Goal: Task Accomplishment & Management: Manage account settings

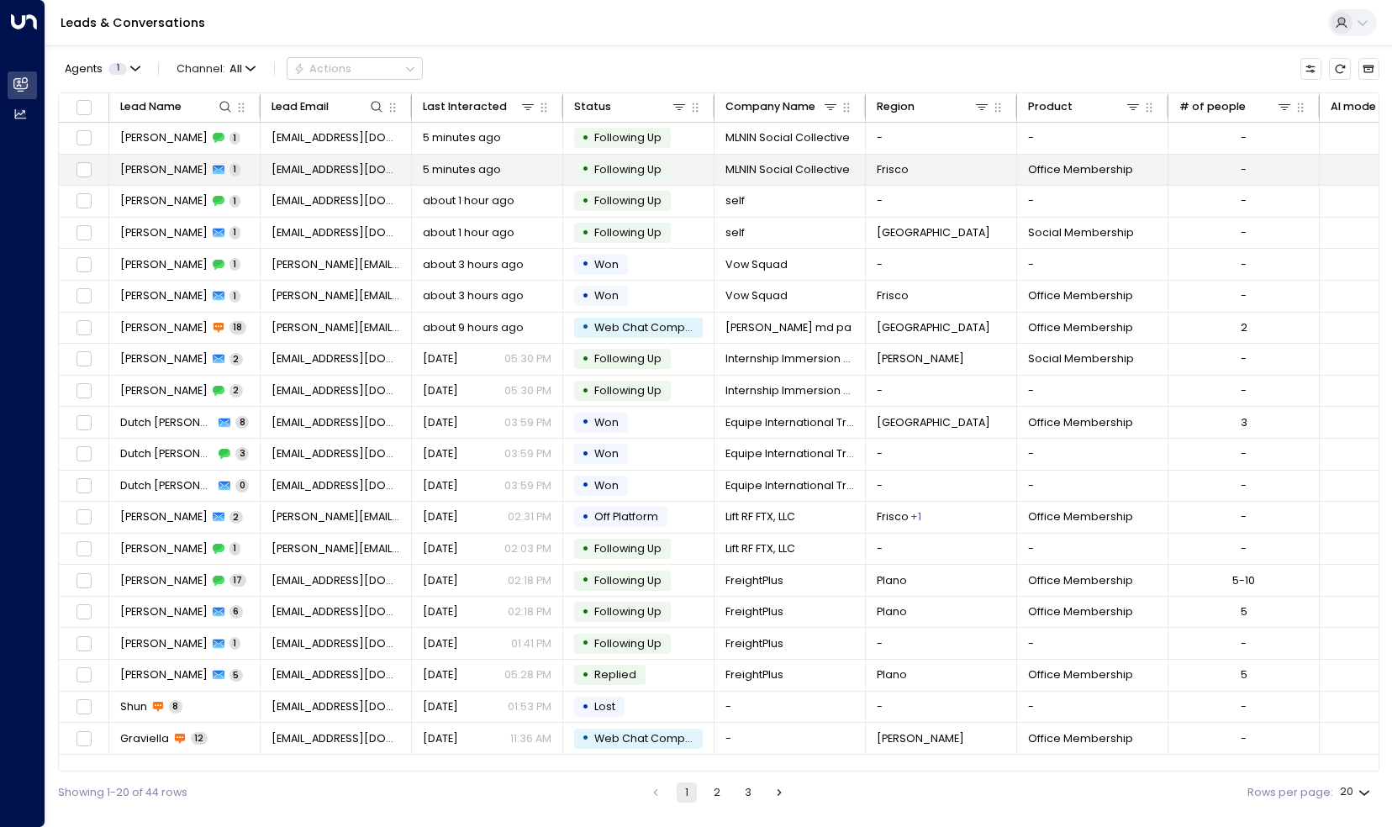
click at [155, 166] on span "[PERSON_NAME]" at bounding box center [163, 169] width 87 height 15
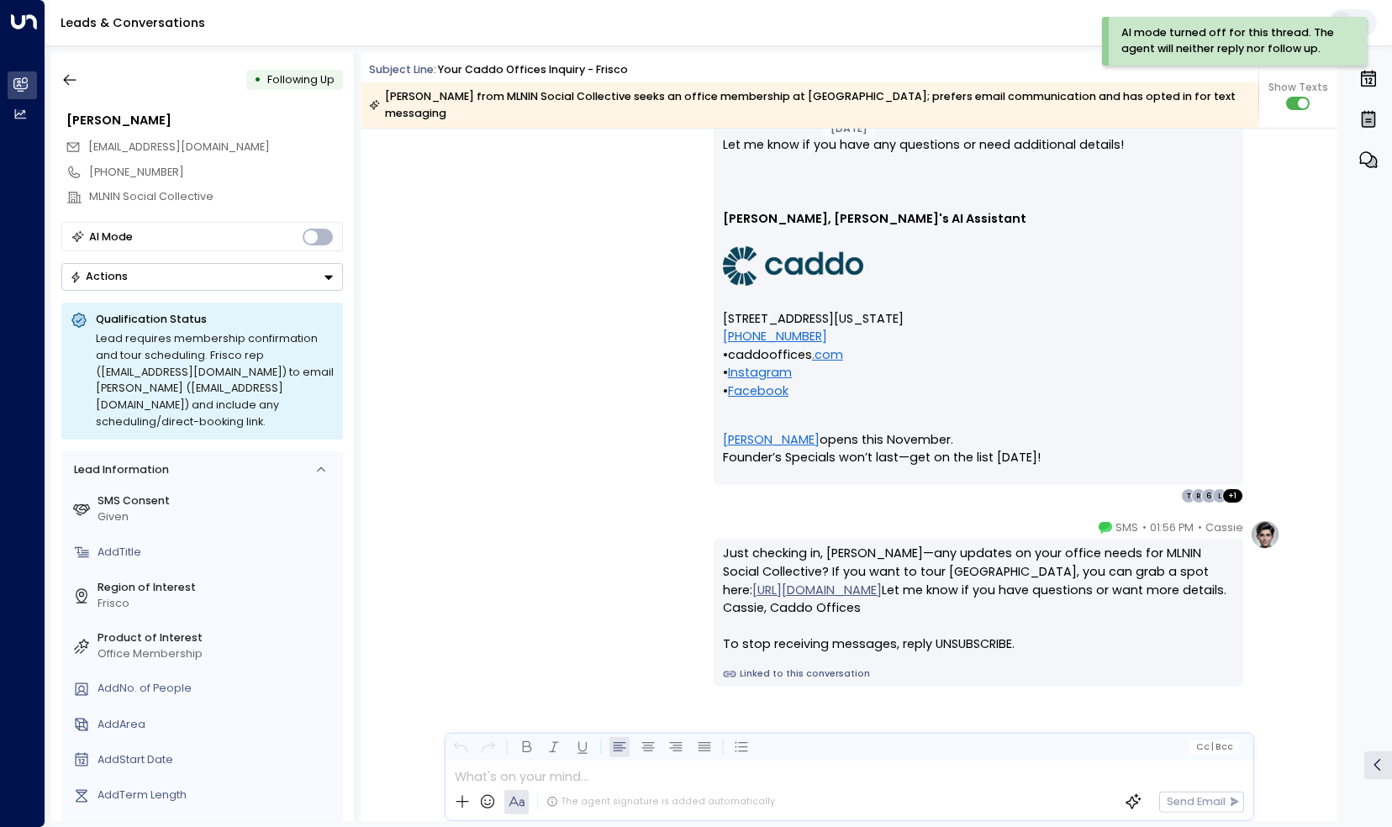
scroll to position [1947, 0]
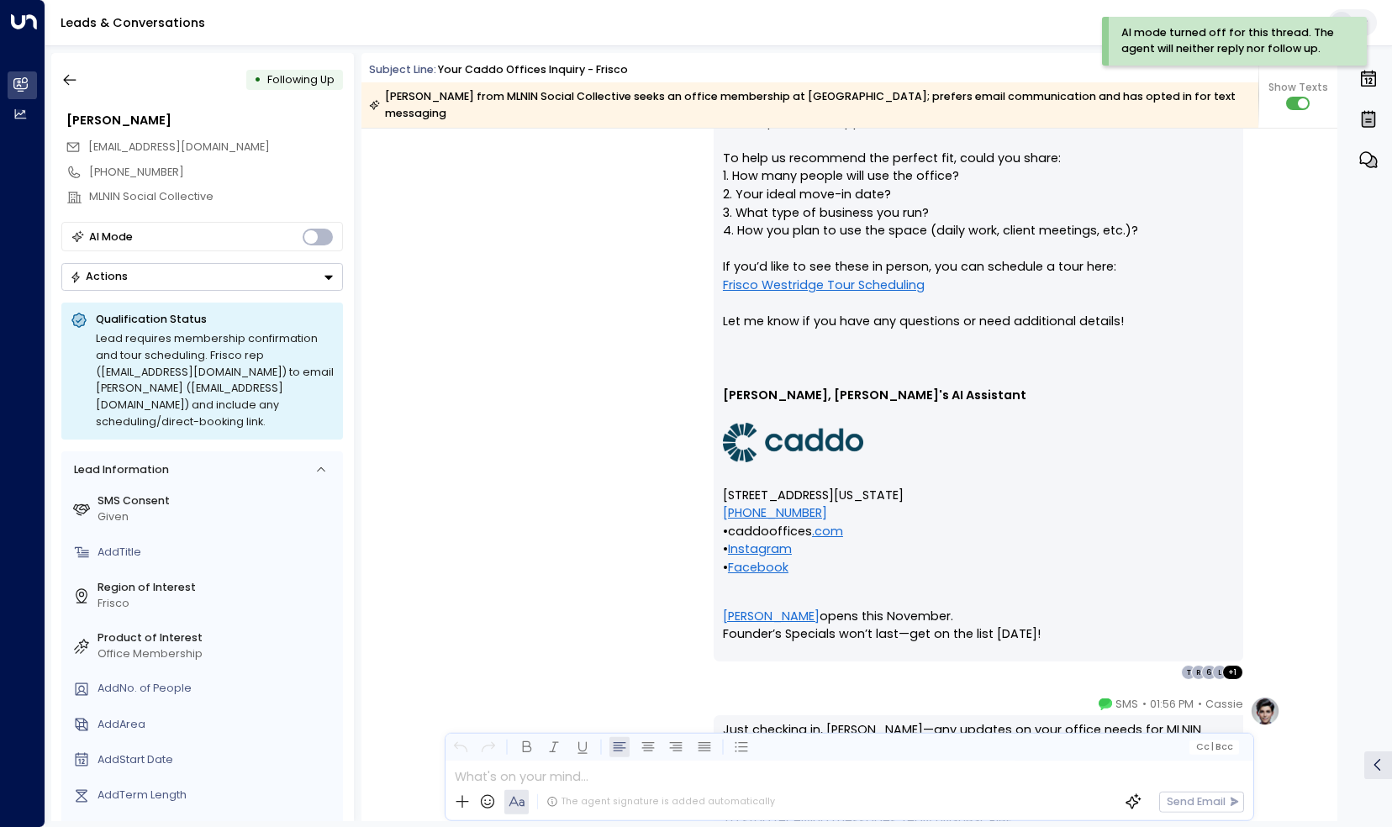
click at [810, 250] on p "Hi [PERSON_NAME], Thanks for your interest in Office Memberships at [GEOGRAPHIC…" at bounding box center [978, 49] width 511 height 600
click at [797, 277] on link "Frisco Westridge Tour Scheduling" at bounding box center [824, 286] width 202 height 18
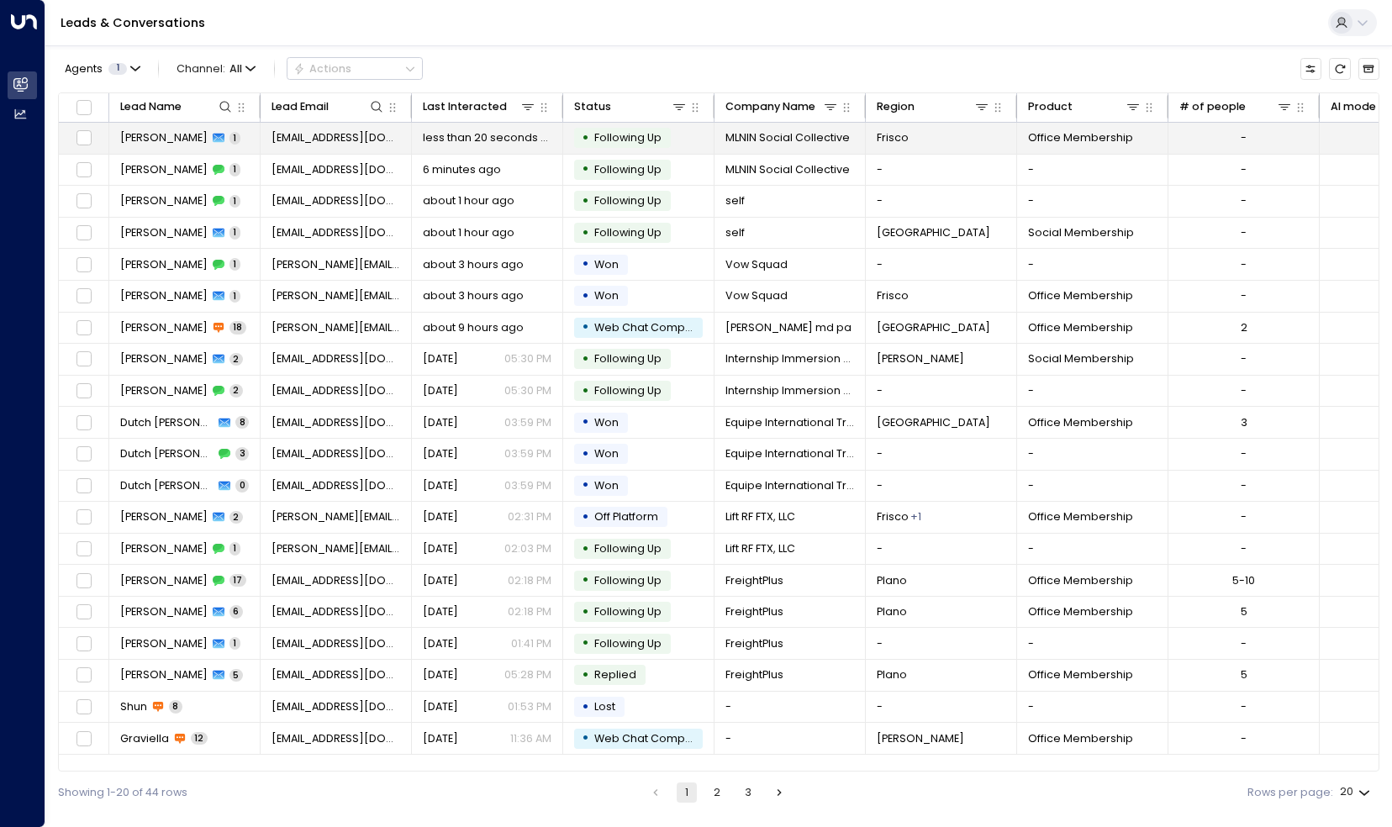
click at [145, 133] on span "[PERSON_NAME]" at bounding box center [163, 137] width 87 height 15
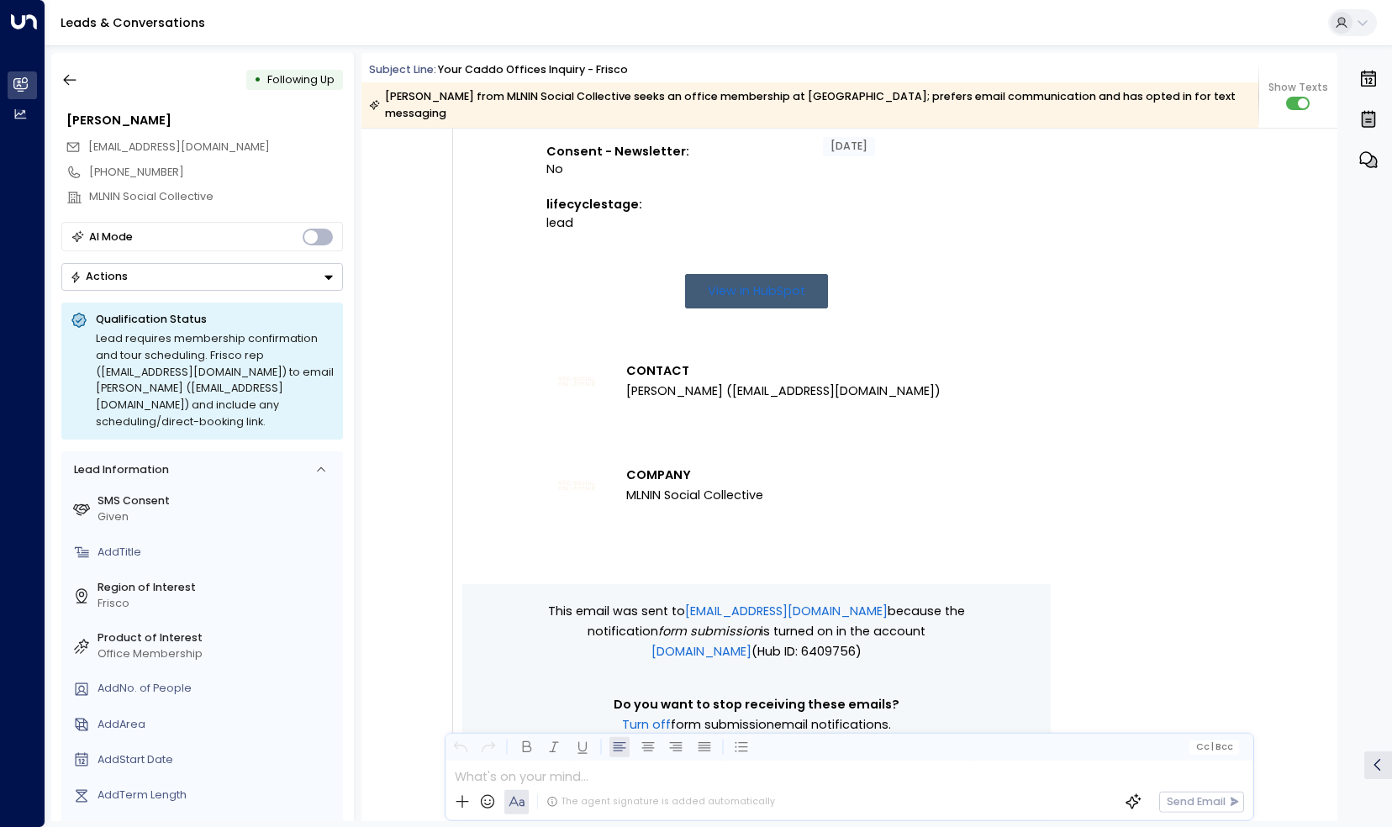
scroll to position [866, 0]
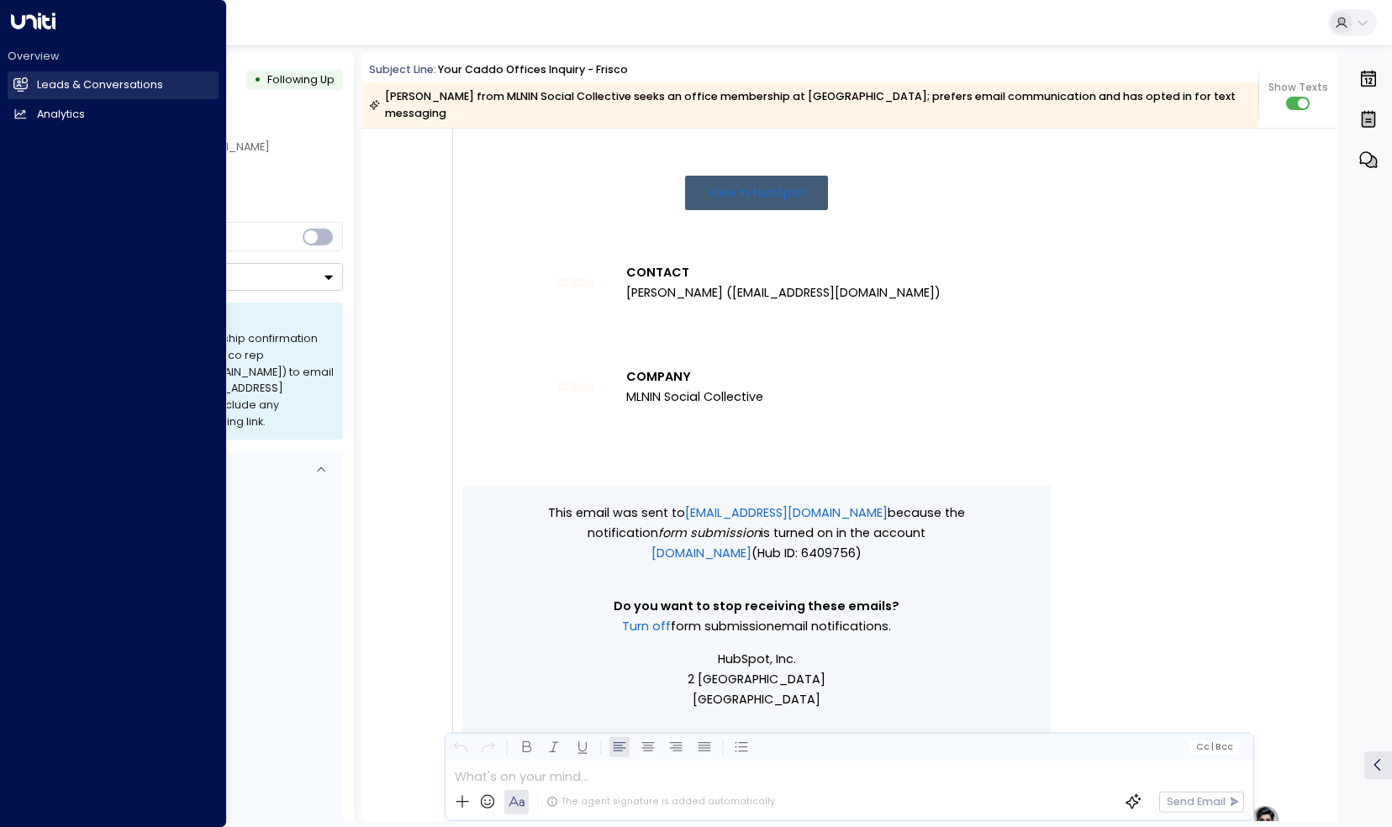
click at [30, 80] on link "Leads & Conversations Leads & Conversations" at bounding box center [113, 85] width 211 height 28
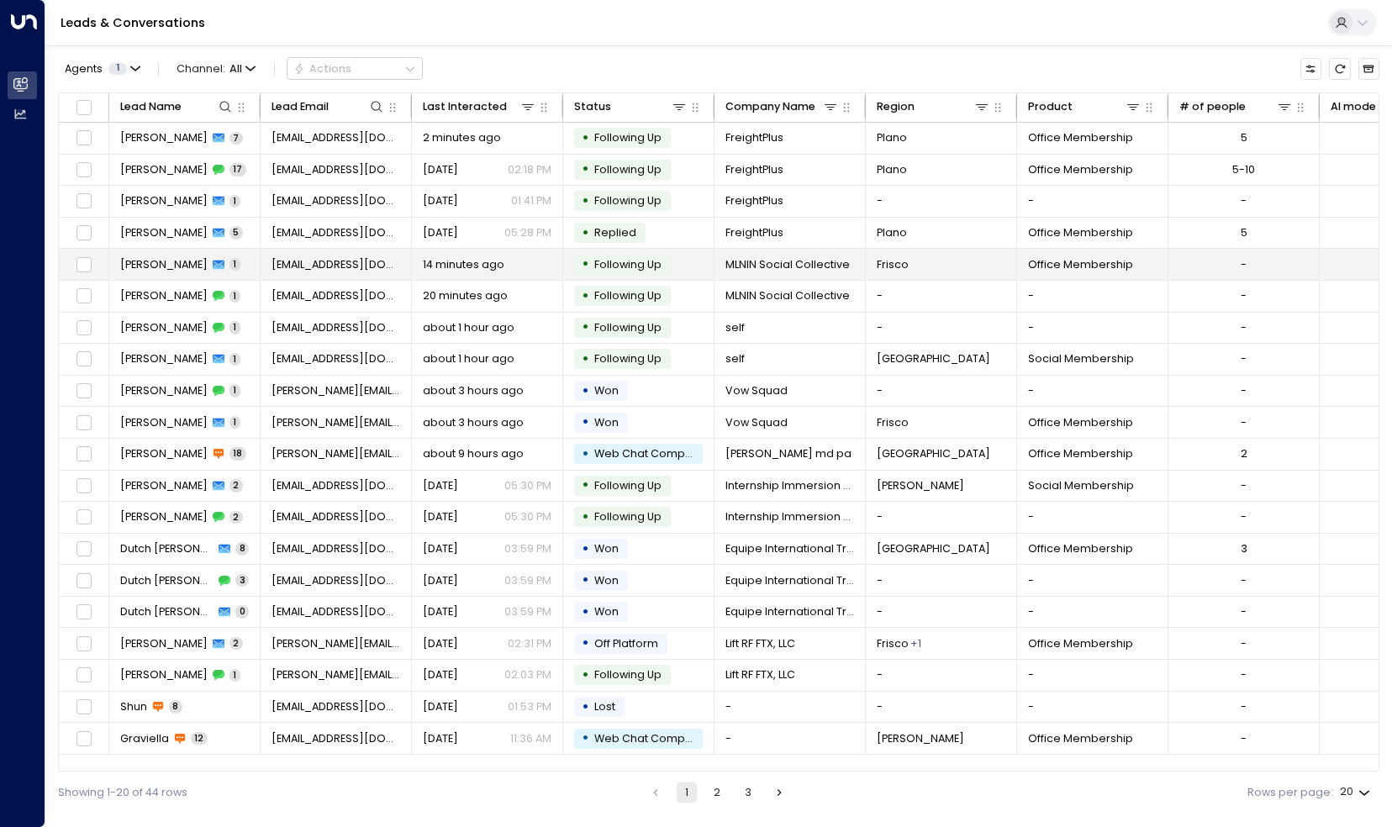
click at [166, 270] on div "Erin Ates 1" at bounding box center [180, 264] width 120 height 15
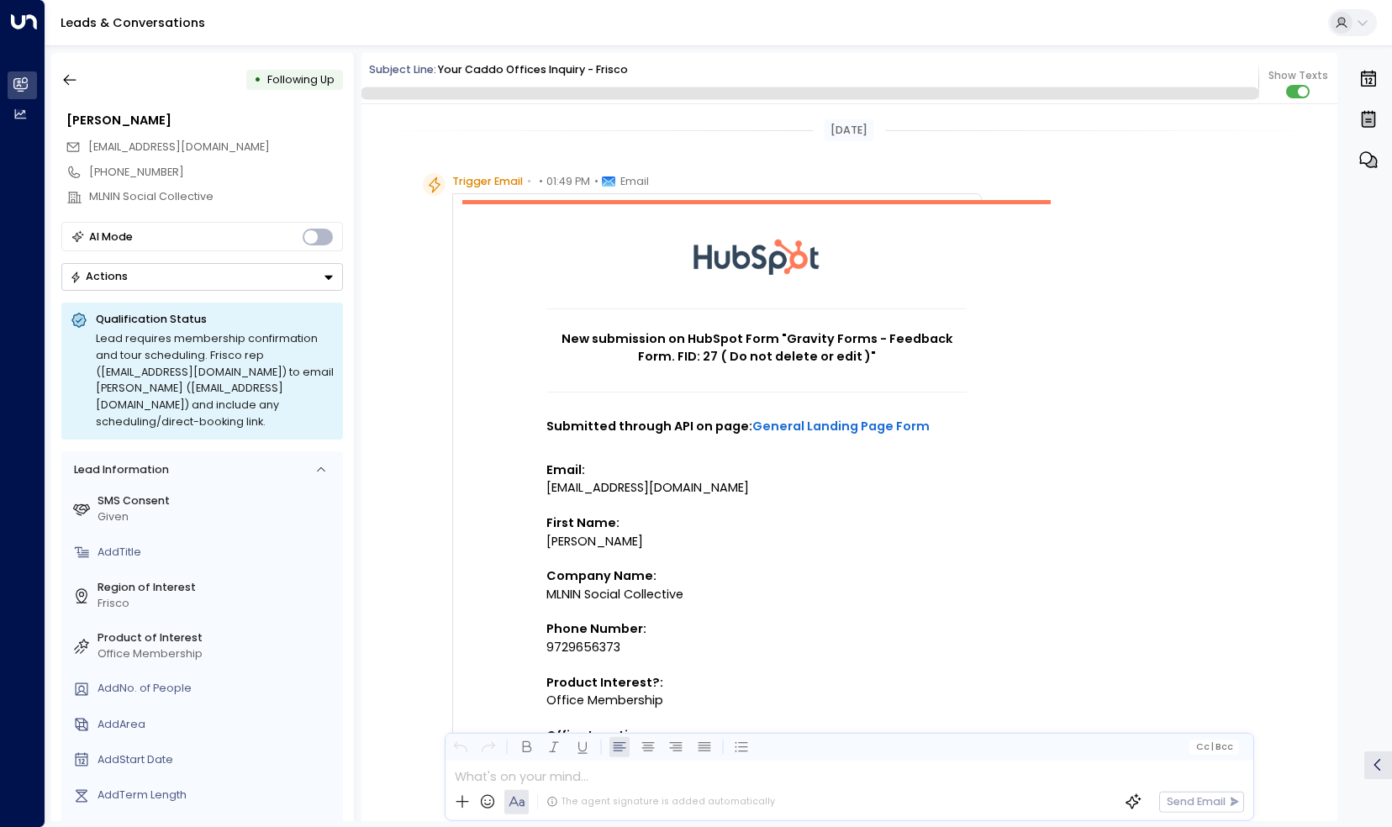
scroll to position [2079, 0]
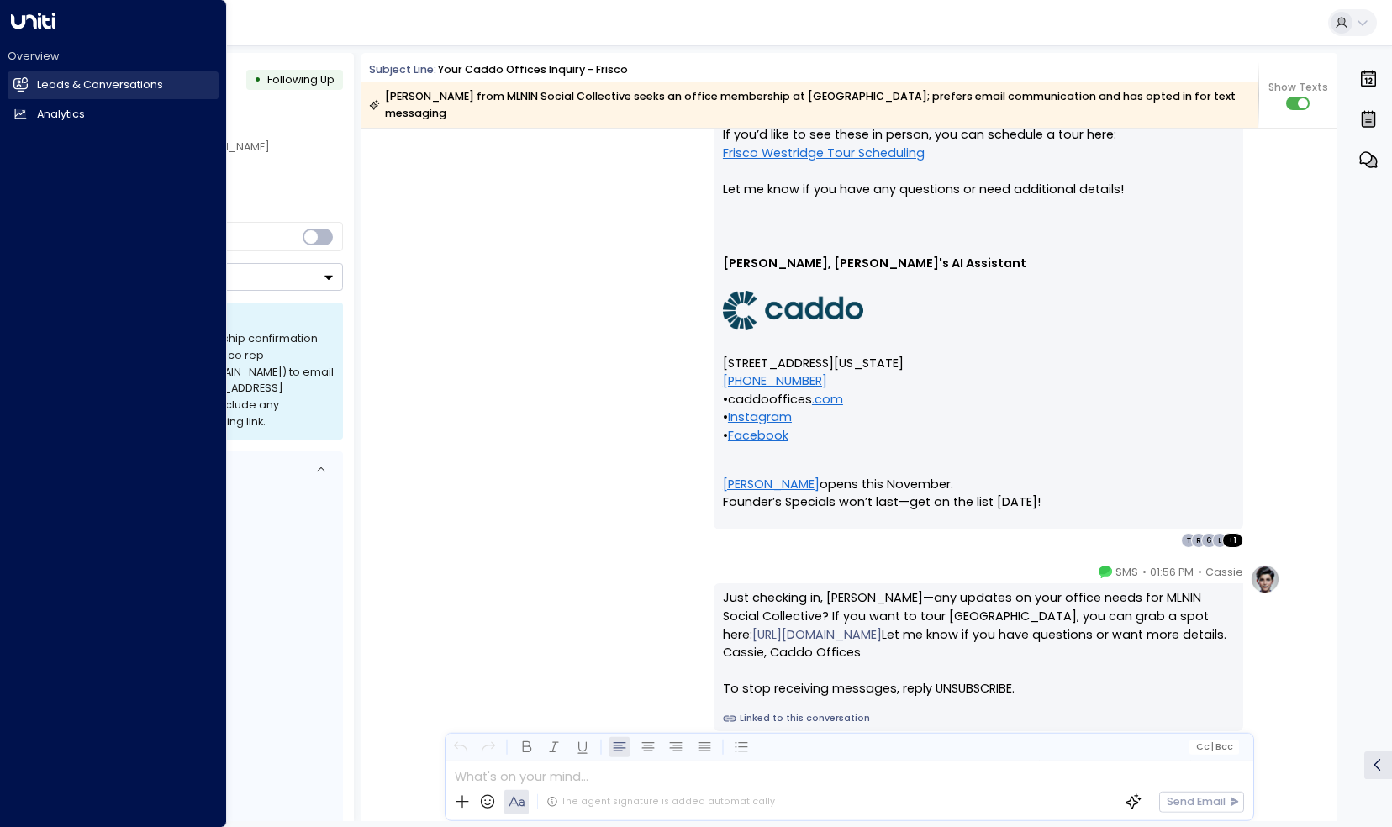
click at [219, 76] on link "Leads & Conversations Leads & Conversations" at bounding box center [113, 85] width 211 height 28
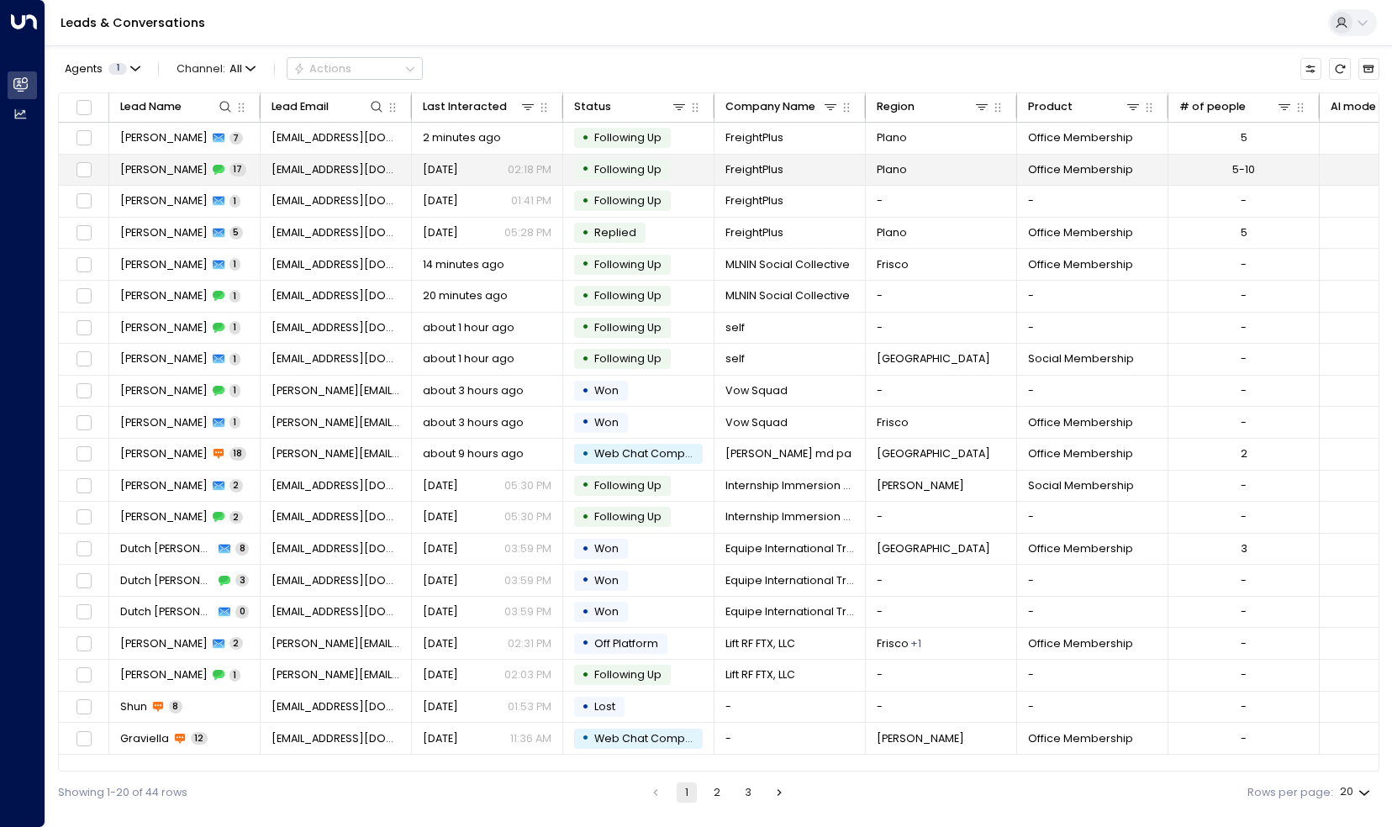
click at [162, 167] on span "[PERSON_NAME]" at bounding box center [163, 169] width 87 height 15
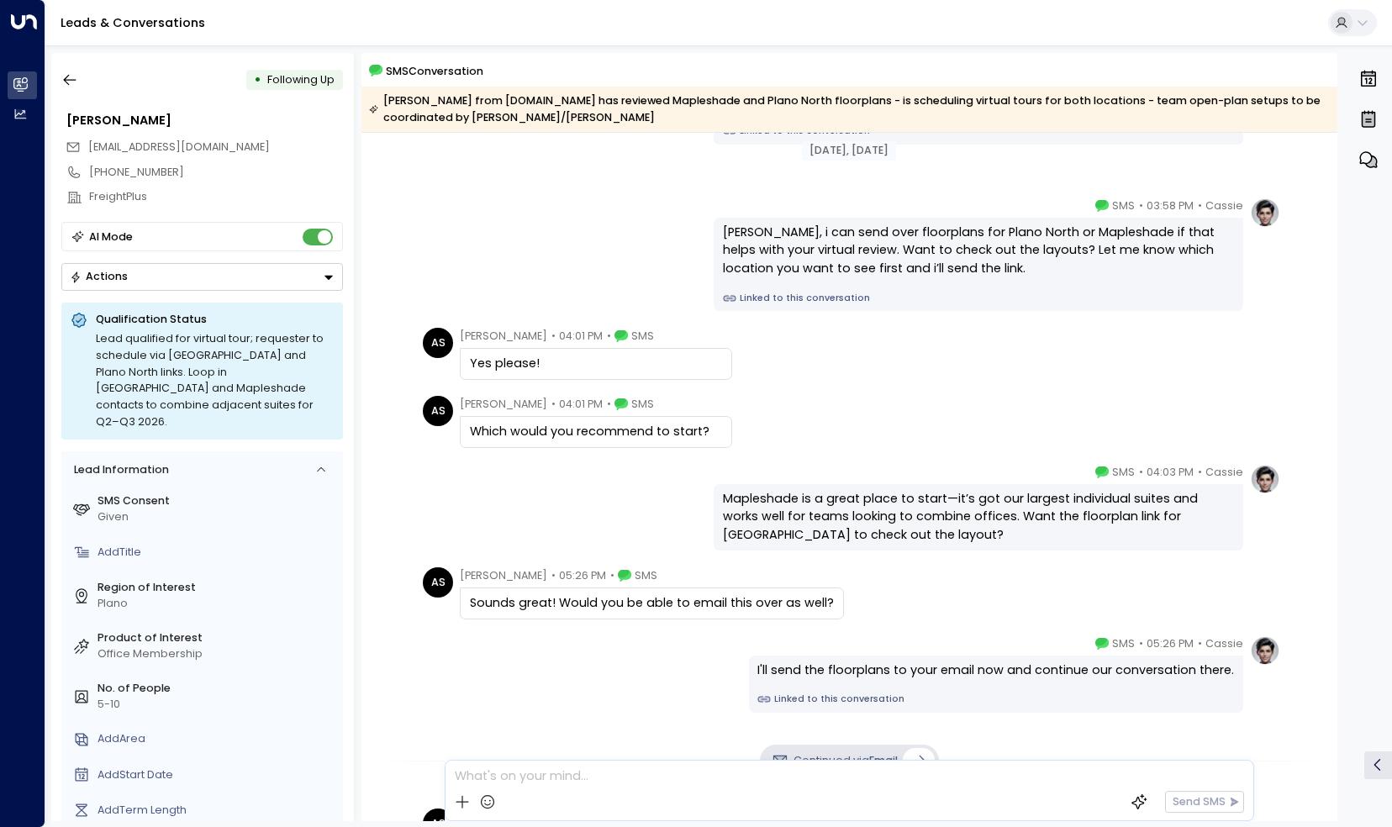
scroll to position [149, 0]
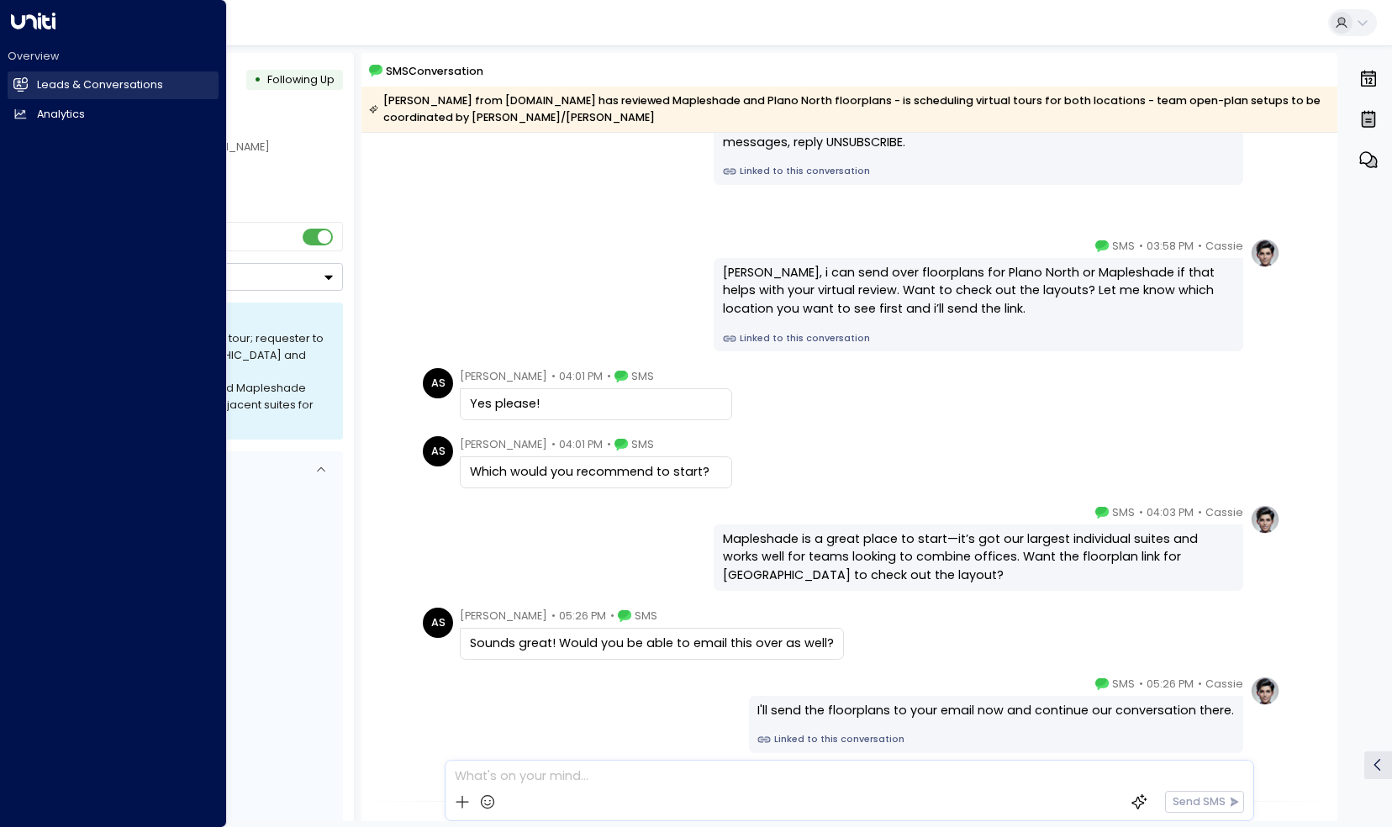
click at [30, 95] on link "Leads & Conversations Leads & Conversations" at bounding box center [113, 85] width 211 height 28
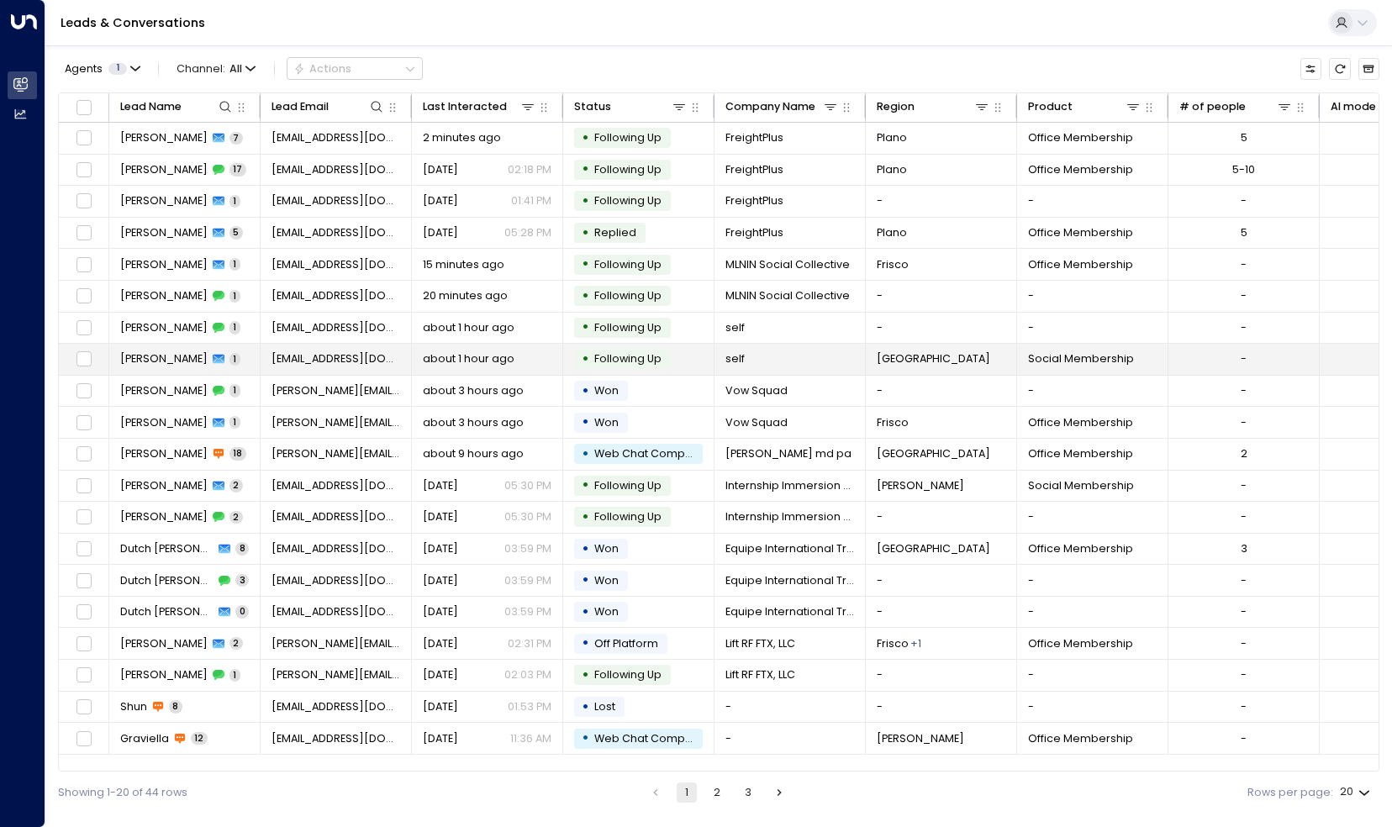
click at [150, 355] on div "John 1" at bounding box center [180, 358] width 120 height 15
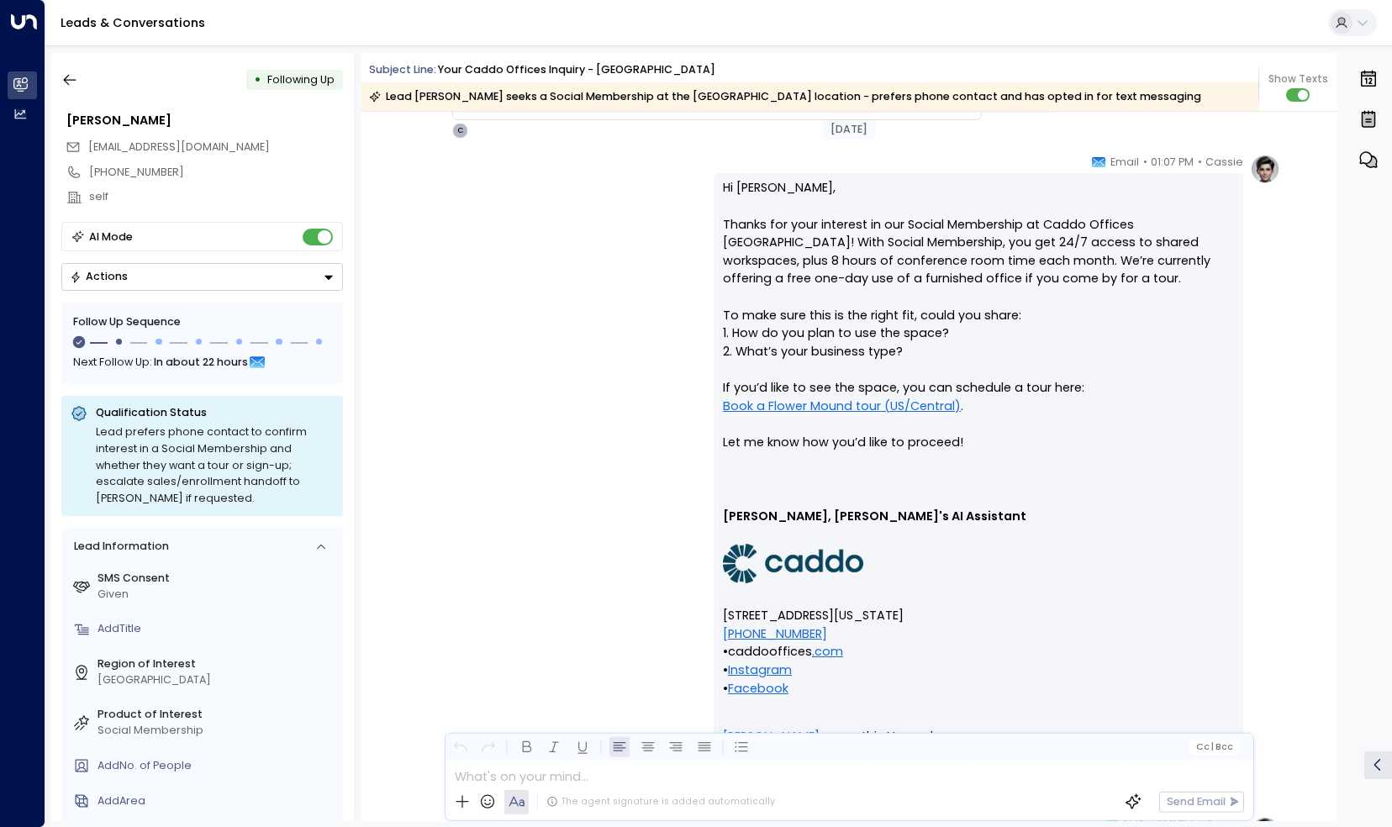
scroll to position [1400, 0]
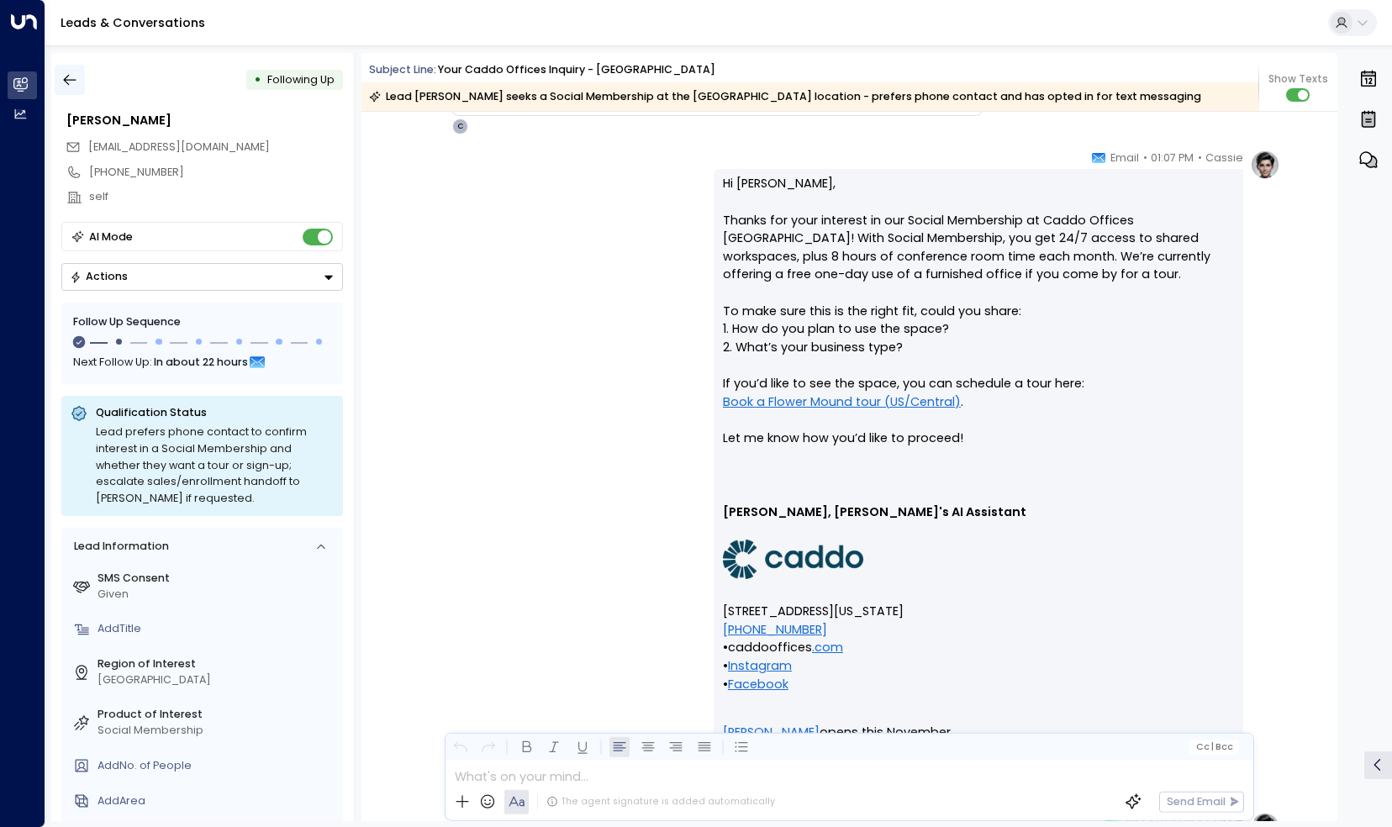
click at [83, 88] on button "button" at bounding box center [70, 80] width 30 height 30
